Goal: Information Seeking & Learning: Find contact information

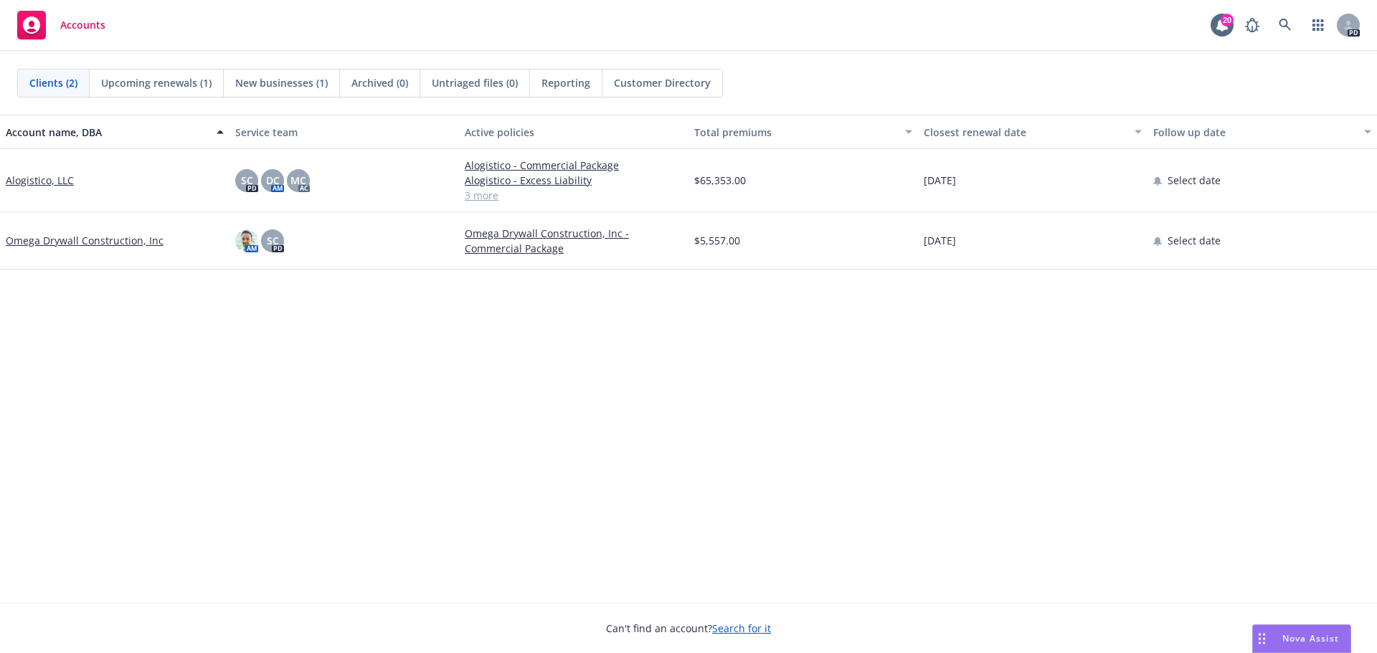
click at [1306, 640] on span "Nova Assist" at bounding box center [1310, 639] width 57 height 12
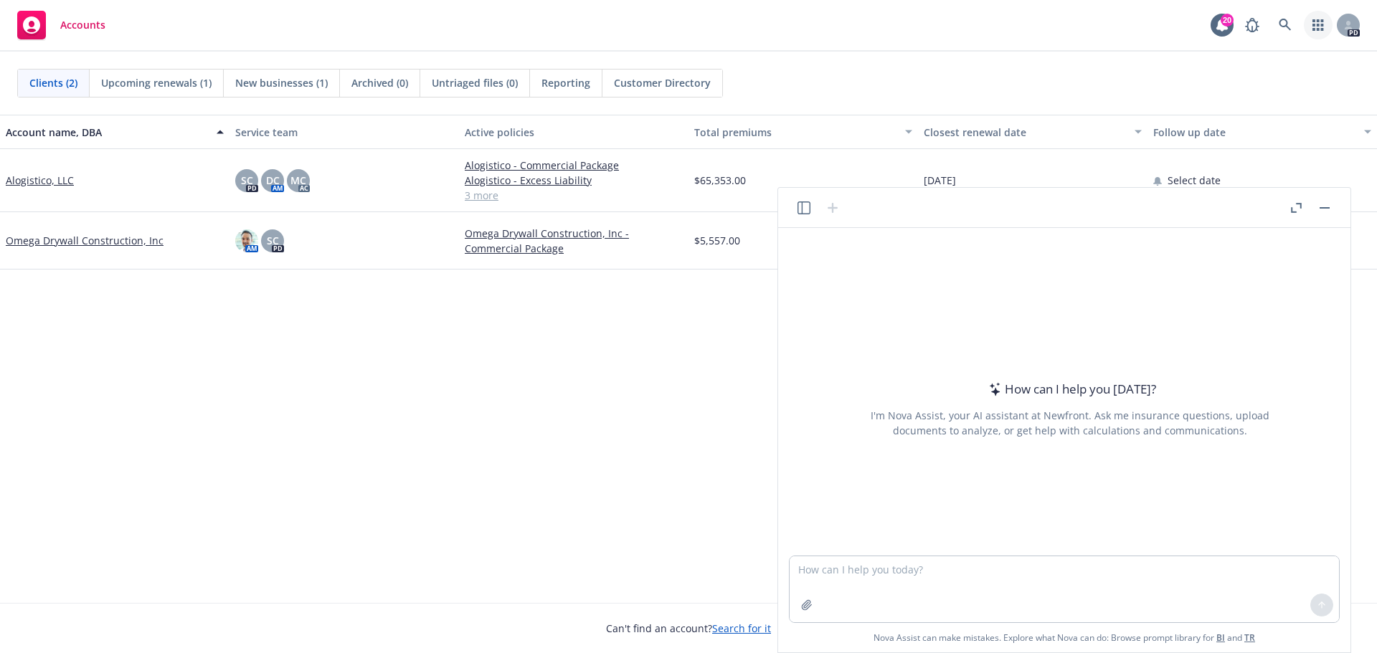
click at [1315, 27] on icon "button" at bounding box center [1317, 24] width 11 height 11
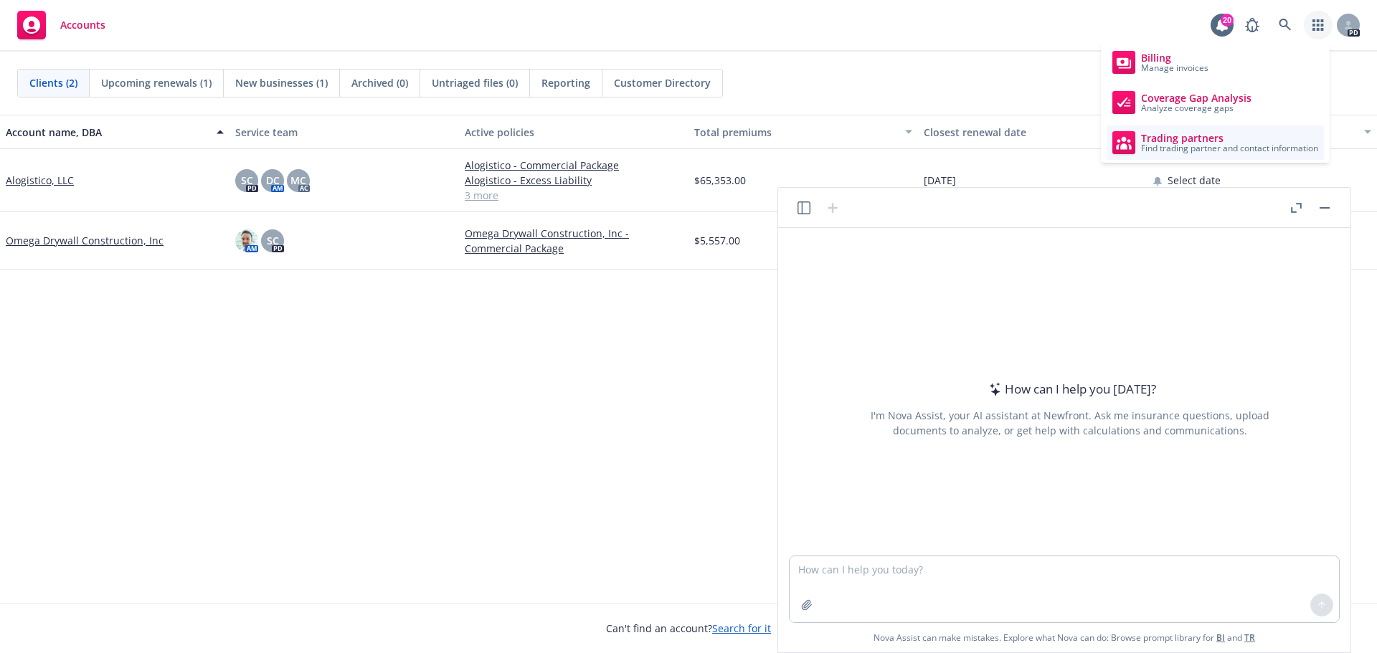
click at [1178, 151] on span "Find trading partner and contact information" at bounding box center [1229, 148] width 177 height 9
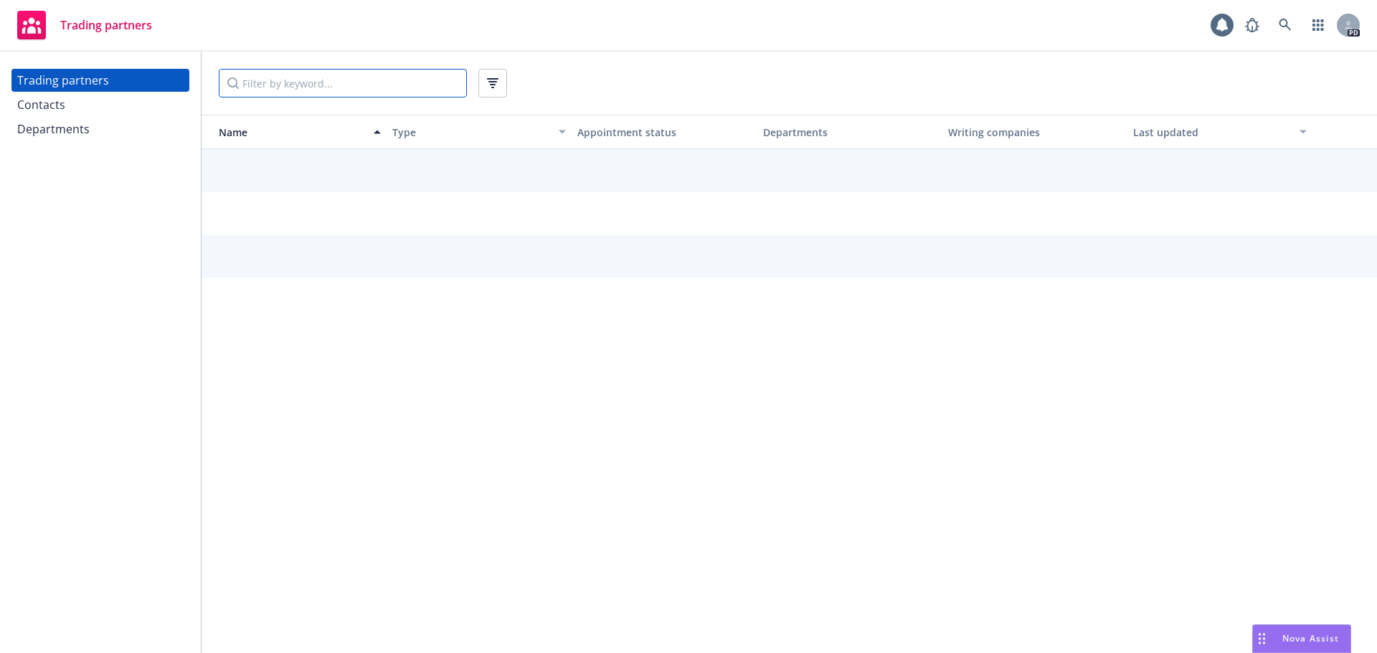
click at [299, 81] on input "Filter by keyword..." at bounding box center [343, 83] width 248 height 29
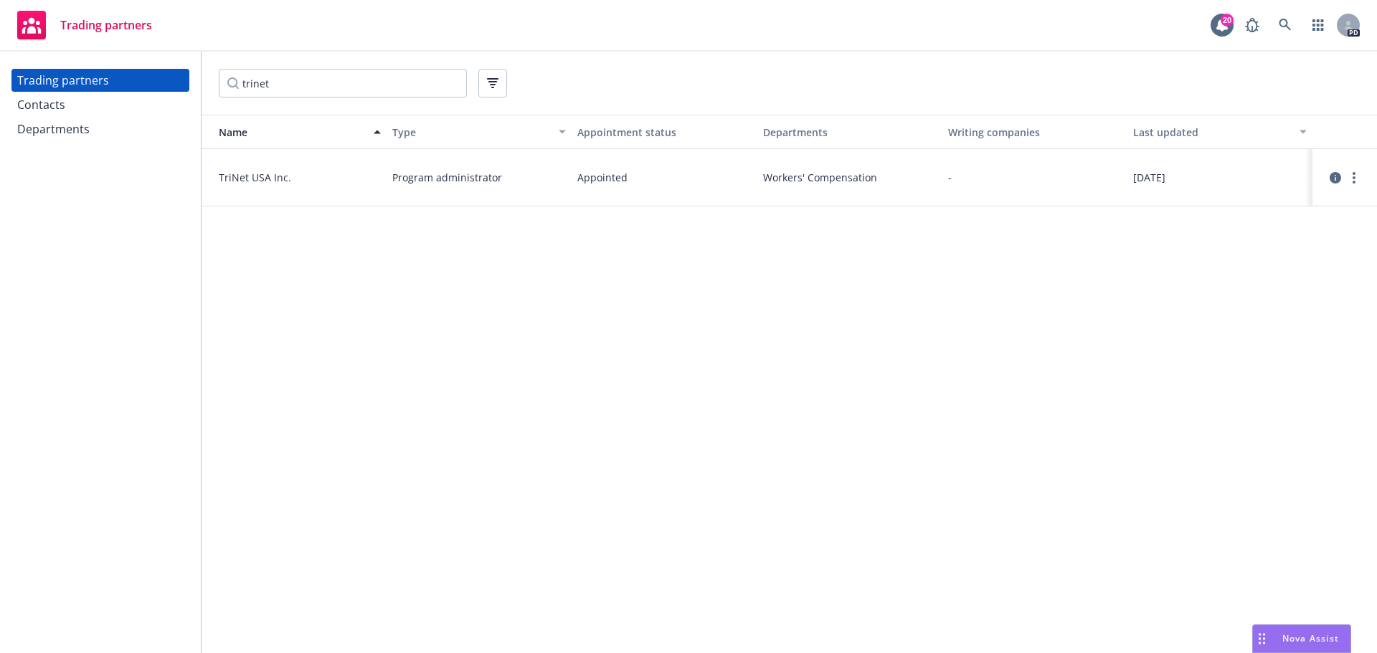
click at [325, 177] on span "TriNet USA Inc." at bounding box center [300, 177] width 162 height 15
click at [1340, 174] on icon "circleInformation" at bounding box center [1335, 177] width 11 height 11
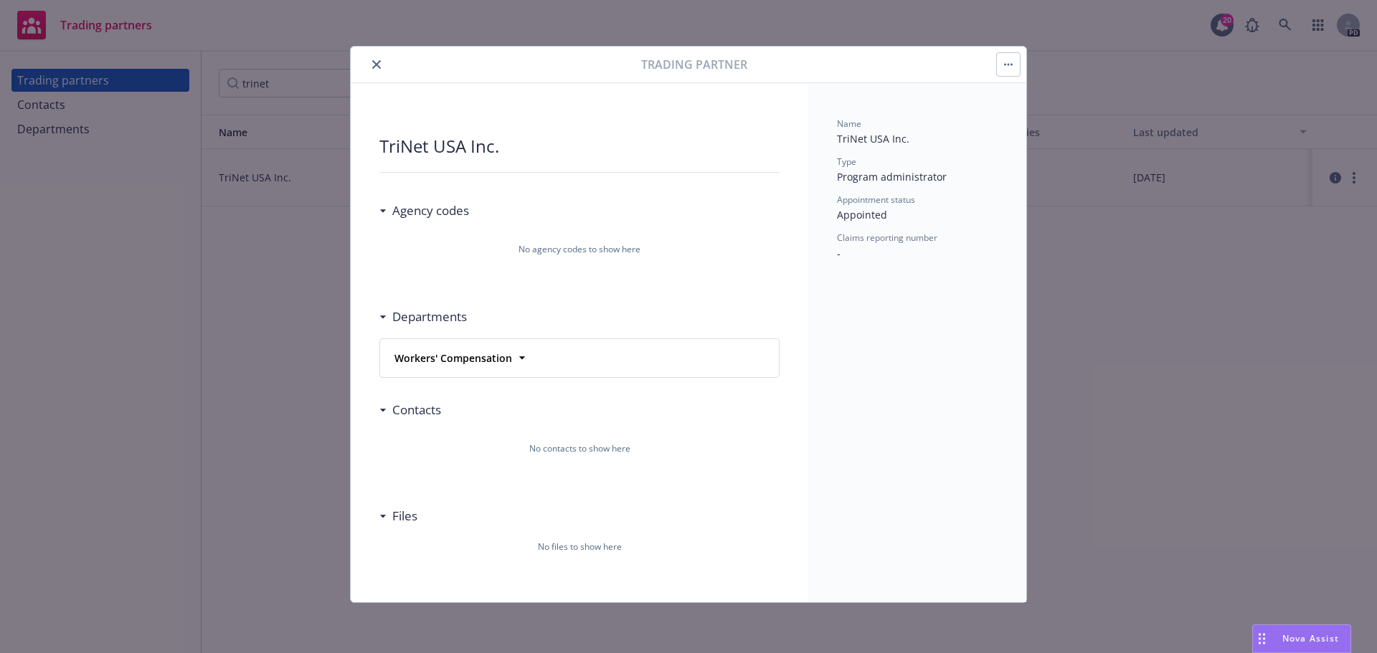
click at [365, 62] on div at bounding box center [498, 64] width 285 height 17
click at [375, 63] on icon "close" at bounding box center [376, 64] width 9 height 9
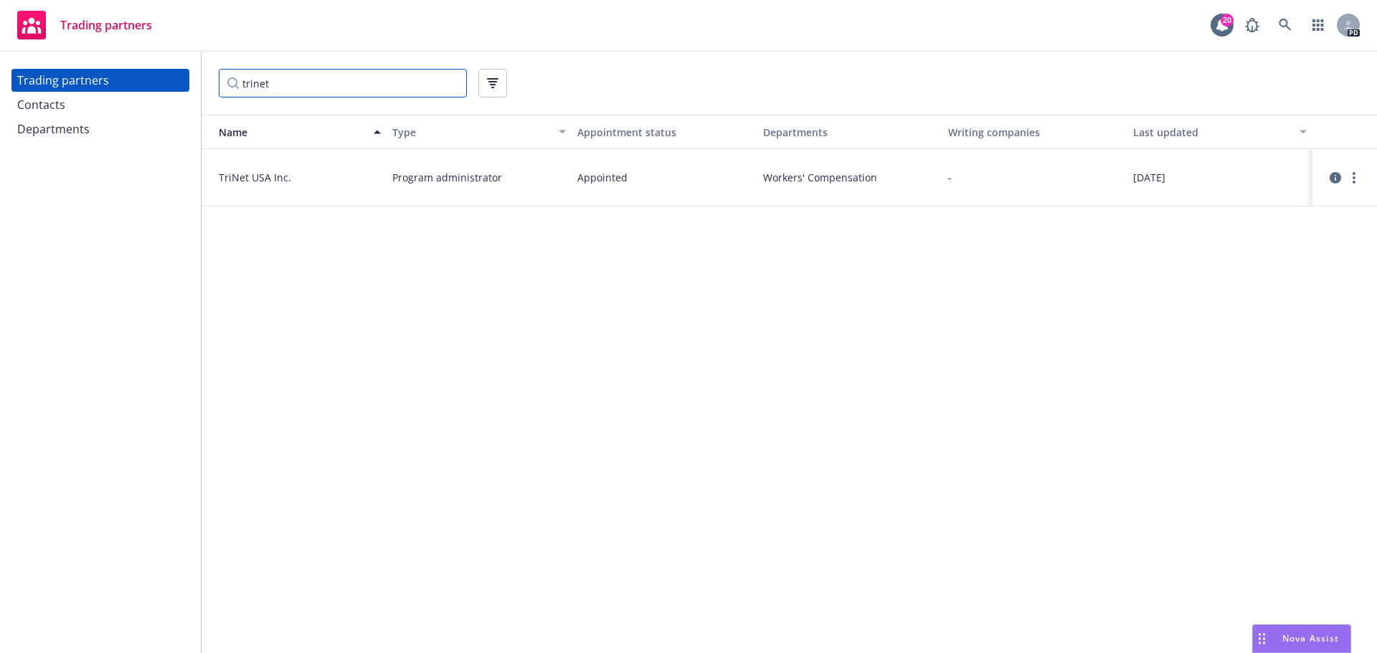
click at [301, 79] on input "trinet" at bounding box center [343, 83] width 248 height 29
type input "t"
type input "b"
click at [1337, 179] on icon "circleInformation" at bounding box center [1335, 177] width 11 height 11
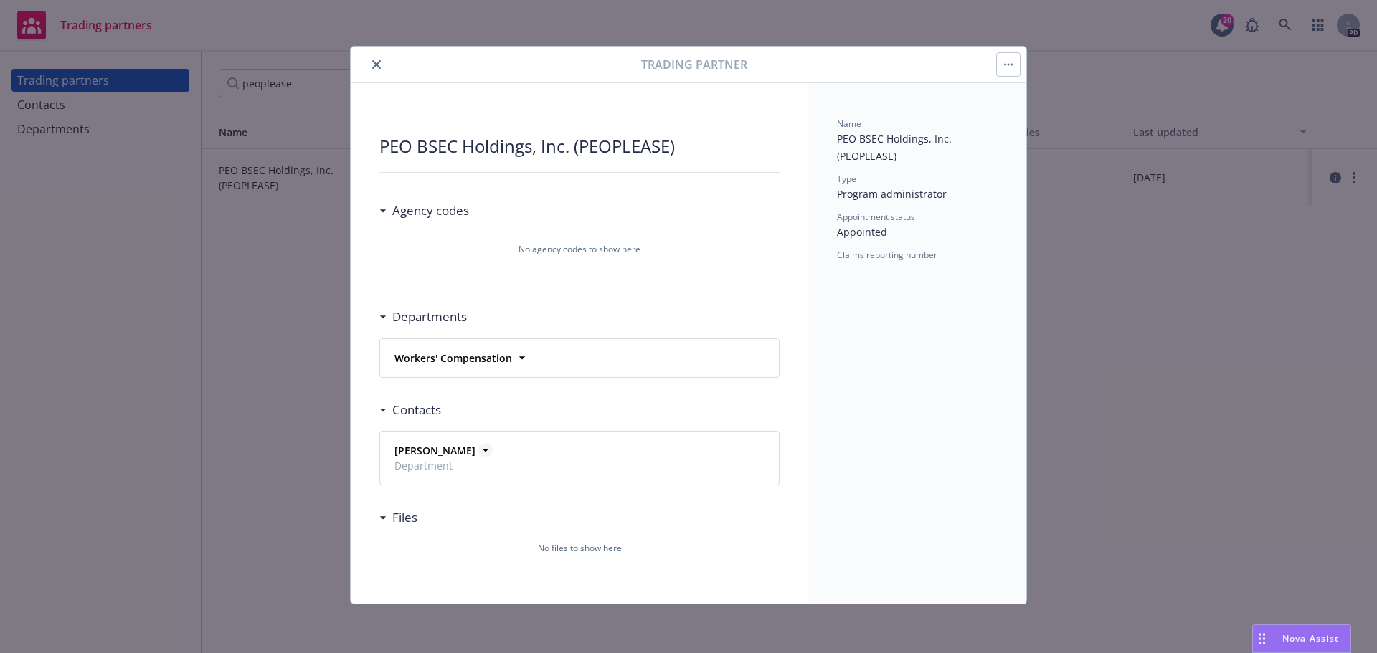
click at [478, 453] on icon at bounding box center [485, 450] width 14 height 14
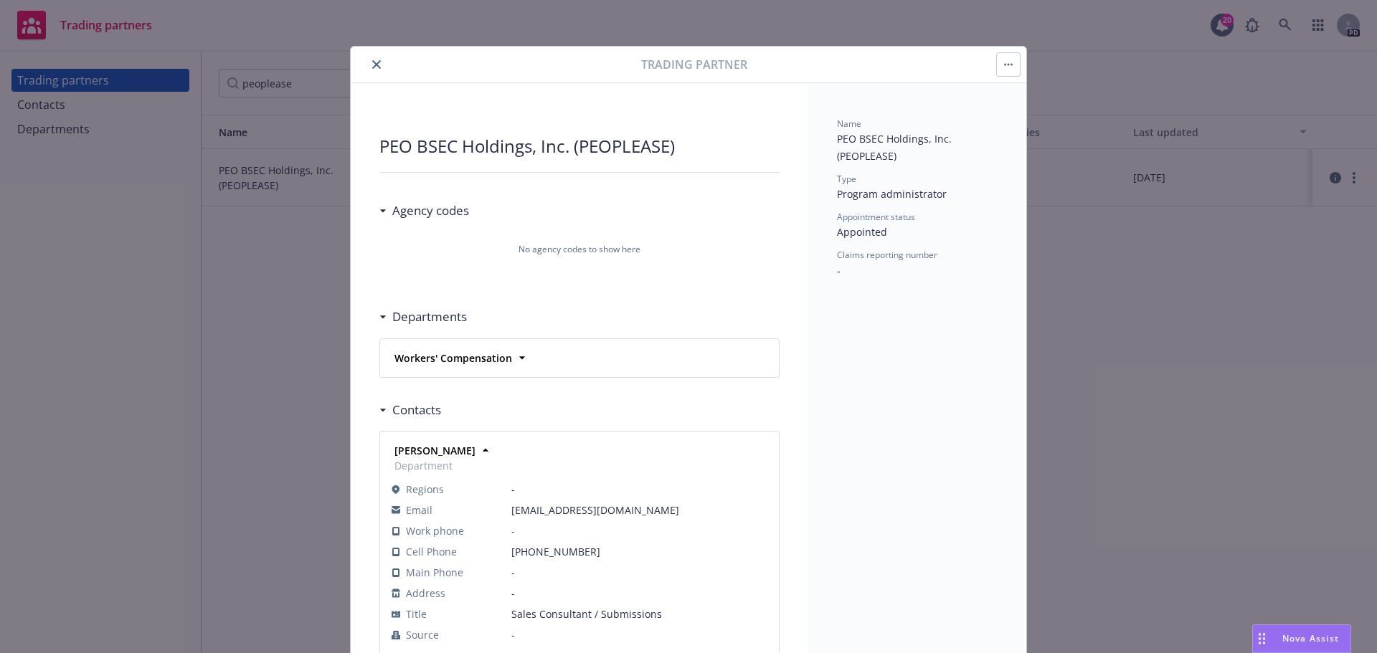
click at [372, 67] on icon "close" at bounding box center [376, 64] width 9 height 9
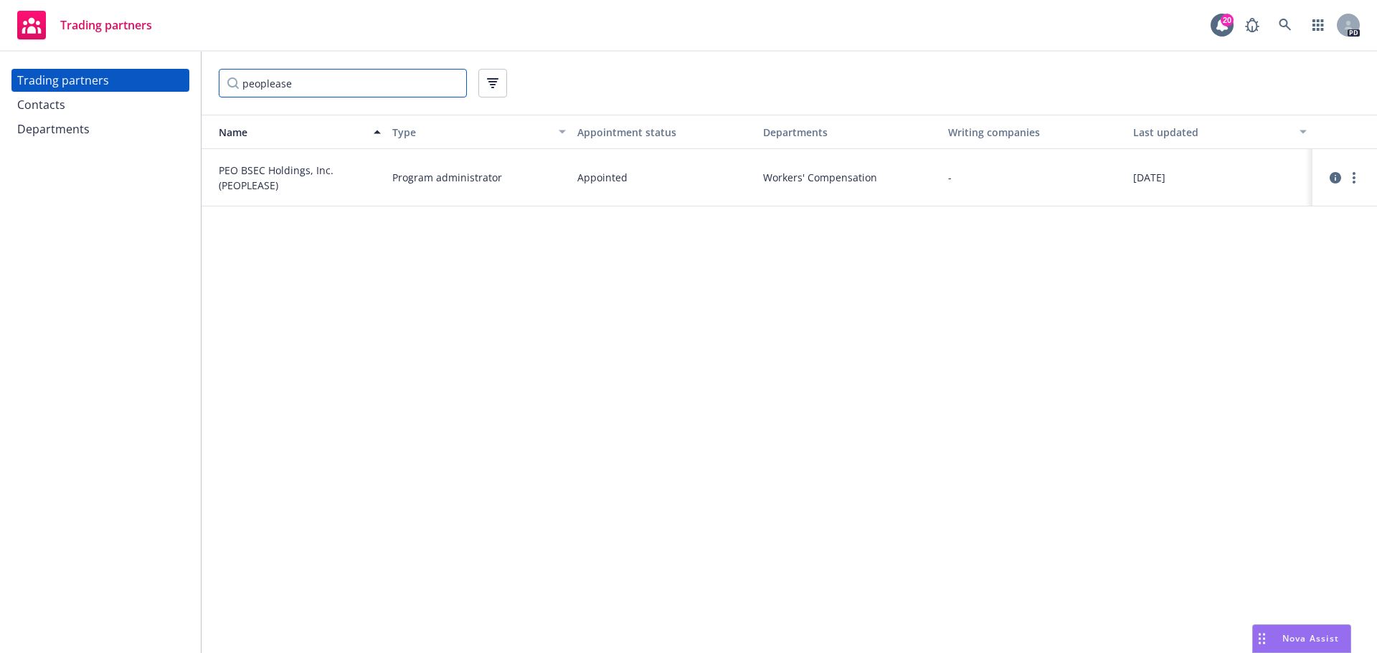
click at [332, 82] on input "peoplease" at bounding box center [343, 83] width 248 height 29
click at [341, 86] on input "decision" at bounding box center [343, 83] width 248 height 29
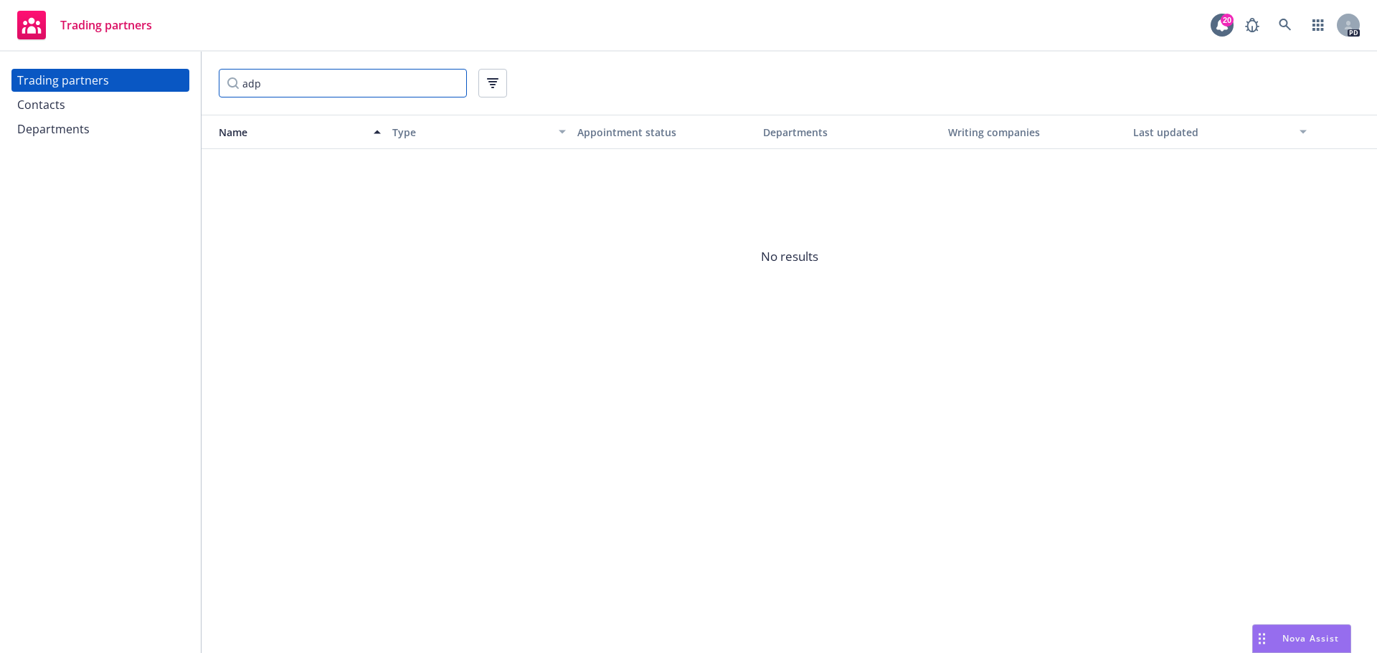
click at [341, 86] on input "adp" at bounding box center [343, 83] width 248 height 29
type input "a"
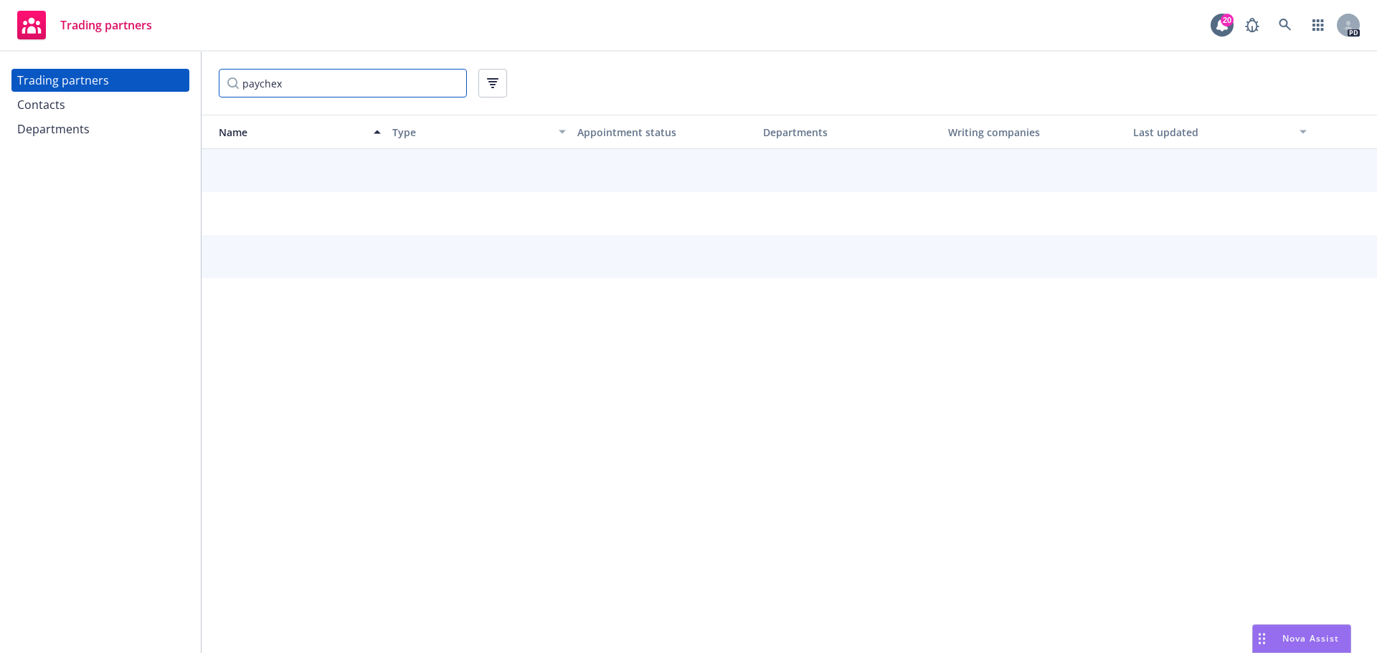
type input "paychex"
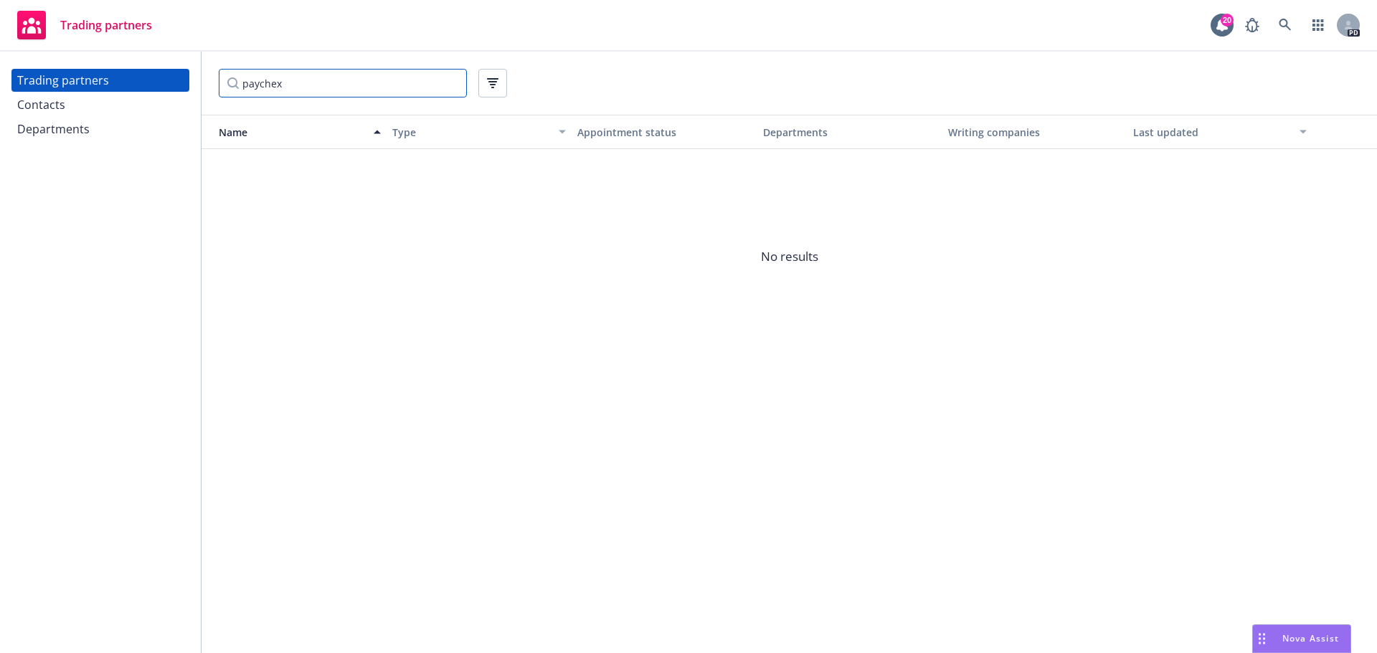
click at [453, 80] on input "paychex" at bounding box center [343, 83] width 248 height 29
